Goal: Task Accomplishment & Management: Manage account settings

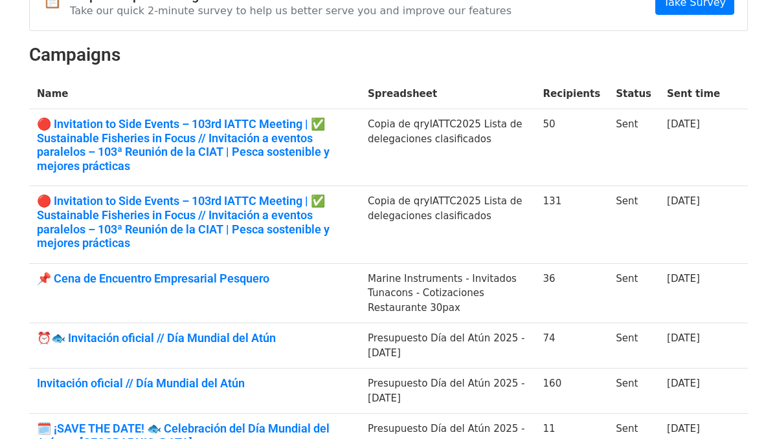
scroll to position [159, 0]
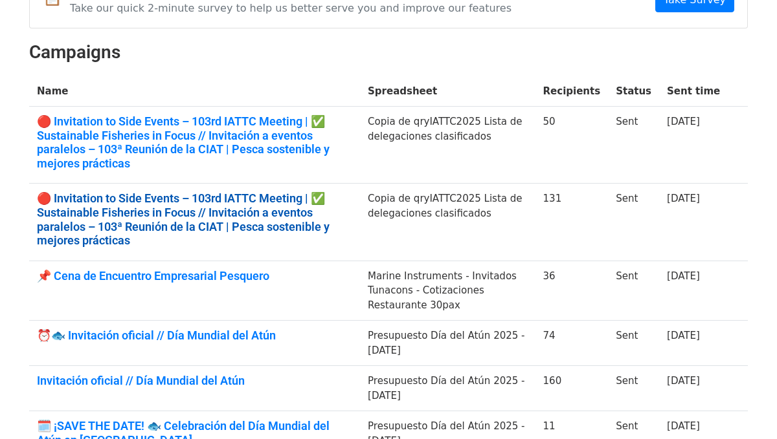
click at [249, 208] on link "🔴 Invitation to Side Events – 103rd IATTC Meeting | ✅ Sustainable Fisheries in …" at bounding box center [194, 220] width 315 height 56
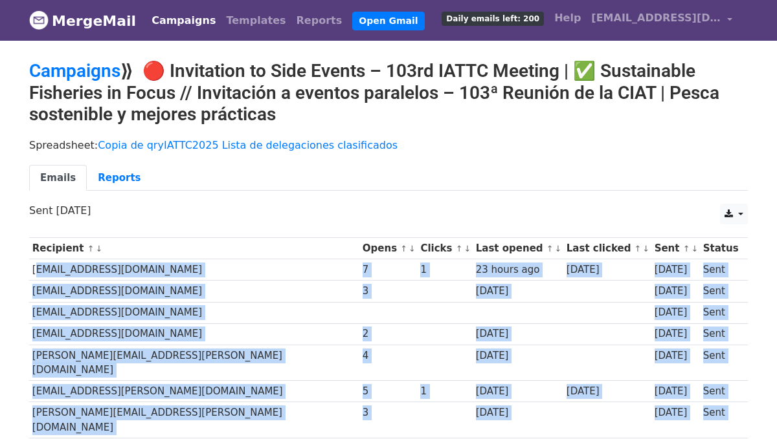
drag, startPoint x: 128, startPoint y: 355, endPoint x: 30, endPoint y: 274, distance: 126.5
copy tbody "jgarcia@tunacons.org 7 1 23 hours ago 4 days ago 4 days ago Sent pcaparros@naut…"
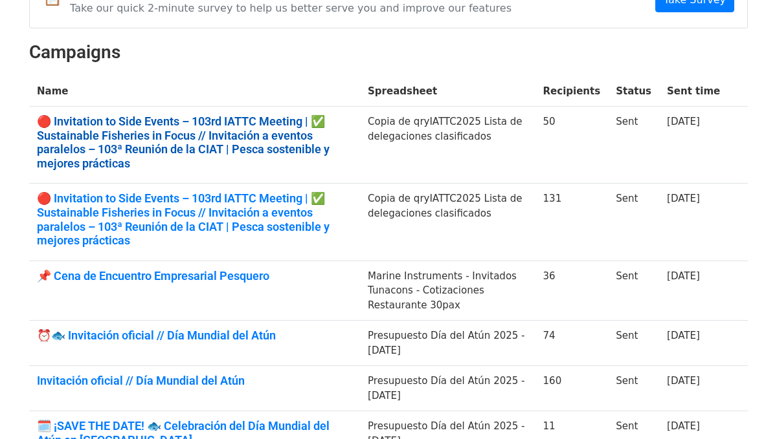
click at [252, 142] on link "🔴 Invitation to Side Events – 103rd IATTC Meeting | ✅ Sustainable Fisheries in …" at bounding box center [194, 143] width 315 height 56
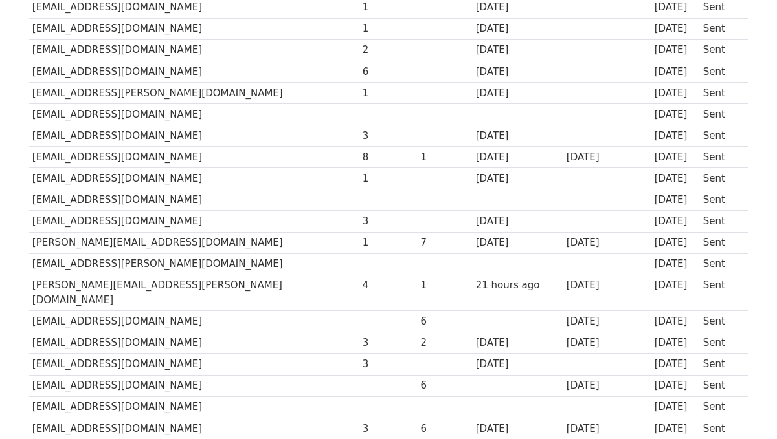
scroll to position [1005, 0]
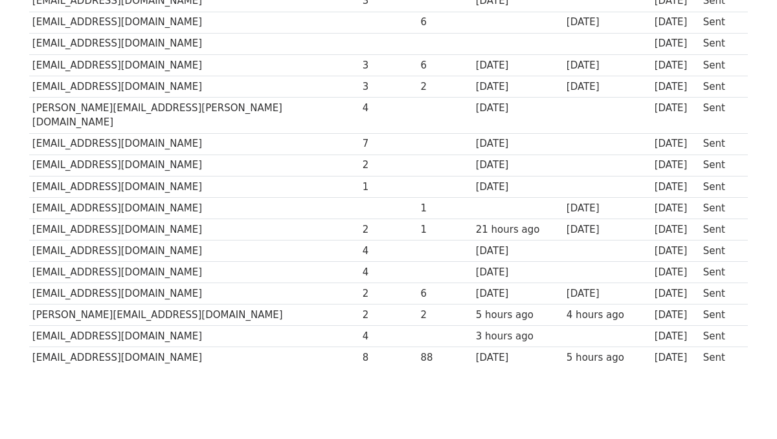
drag, startPoint x: 31, startPoint y: 271, endPoint x: 188, endPoint y: 320, distance: 164.6
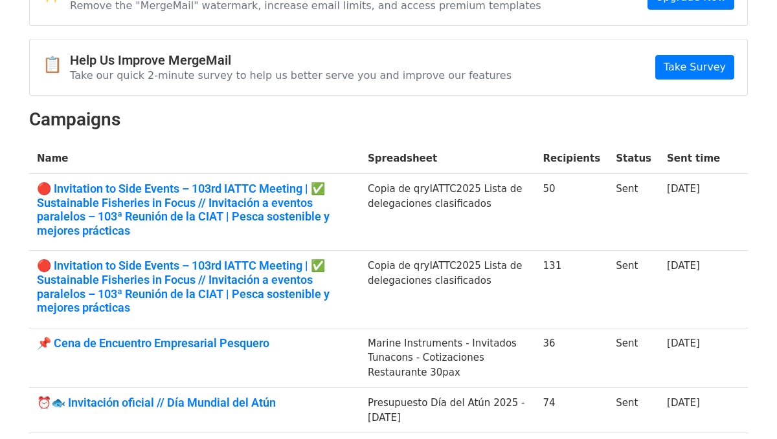
scroll to position [87, 0]
